Goal: Transaction & Acquisition: Purchase product/service

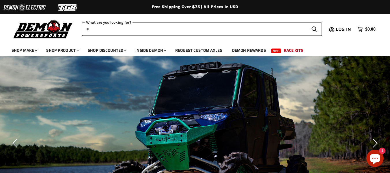
click at [126, 31] on input "When autocomplete results are available use up and down arrows to review and en…" at bounding box center [194, 28] width 224 height 13
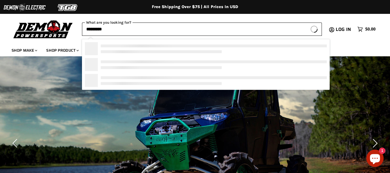
type input "*********"
click at [306, 22] on button "Search icon Spinner icon" at bounding box center [313, 28] width 15 height 13
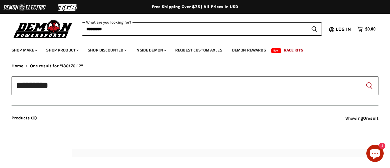
type input "**********"
